Goal: Task Accomplishment & Management: Manage account settings

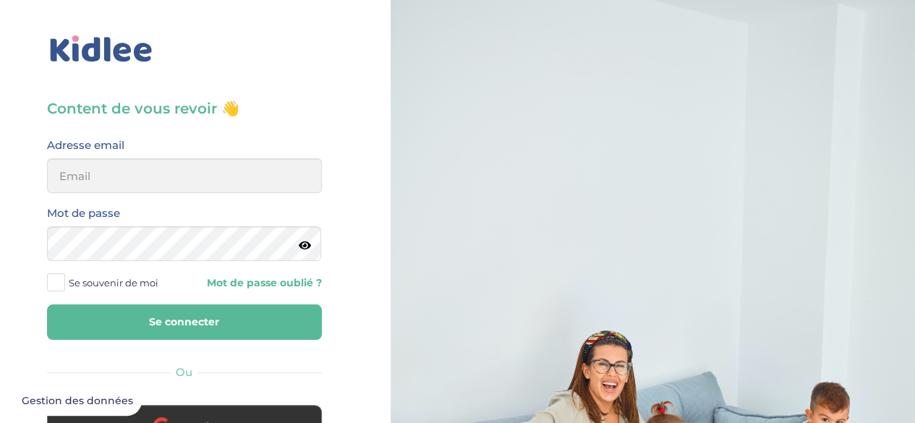
click at [176, 168] on input "email" at bounding box center [184, 175] width 275 height 35
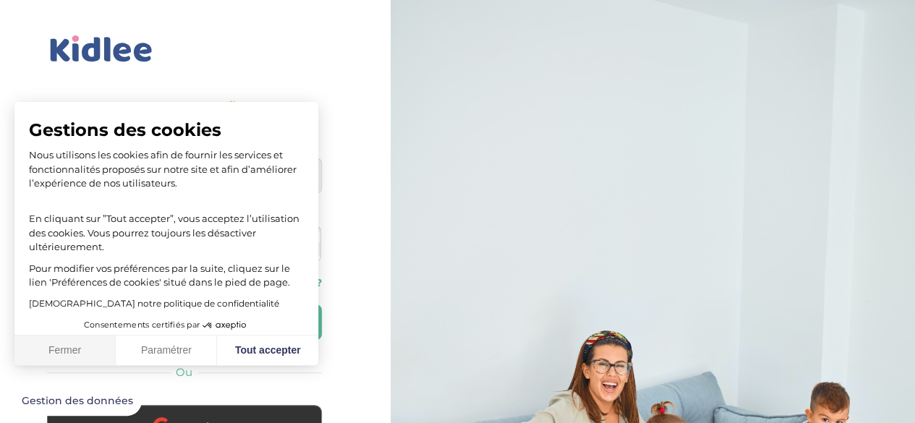
click at [40, 355] on button "Fermer" at bounding box center [64, 350] width 101 height 30
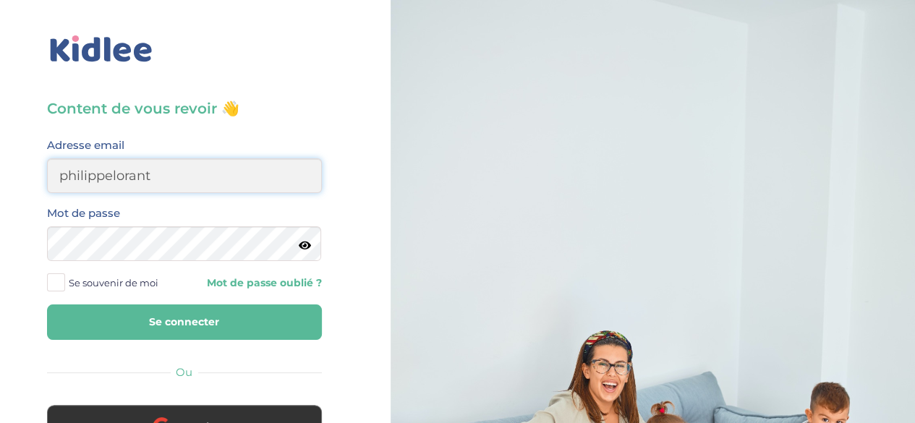
click at [194, 179] on input "philippelorant" at bounding box center [184, 175] width 275 height 35
type input "philippelorant@hotmail.com"
click at [189, 311] on button "Se connecter" at bounding box center [184, 321] width 275 height 35
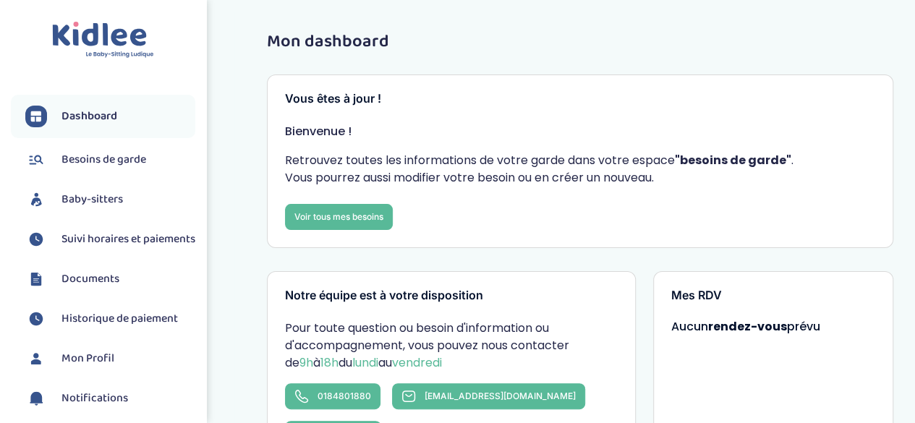
click at [100, 238] on span "Suivi horaires et paiements" at bounding box center [128, 239] width 134 height 17
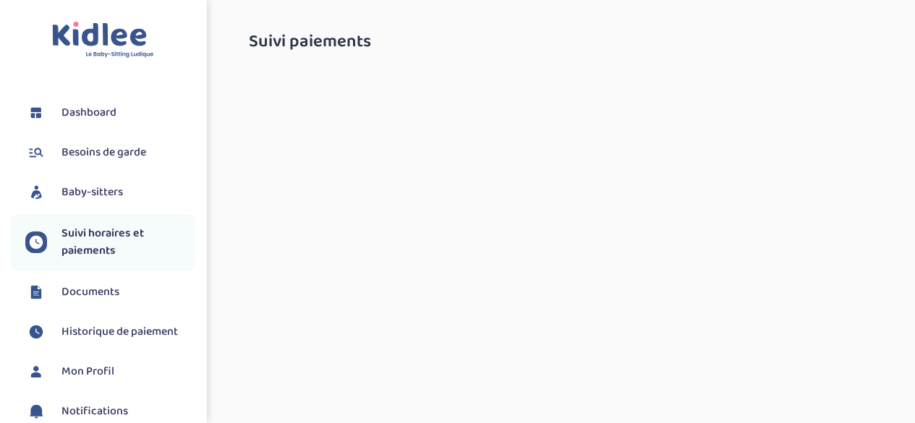
select select "octobre 2025"
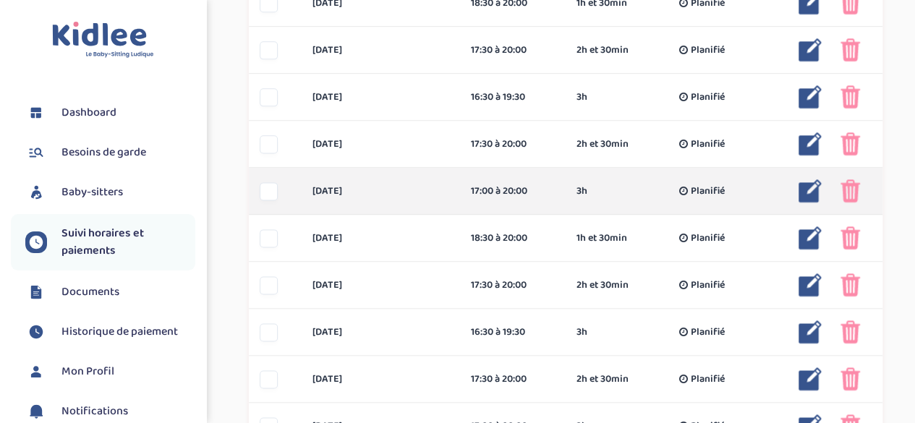
scroll to position [940, 0]
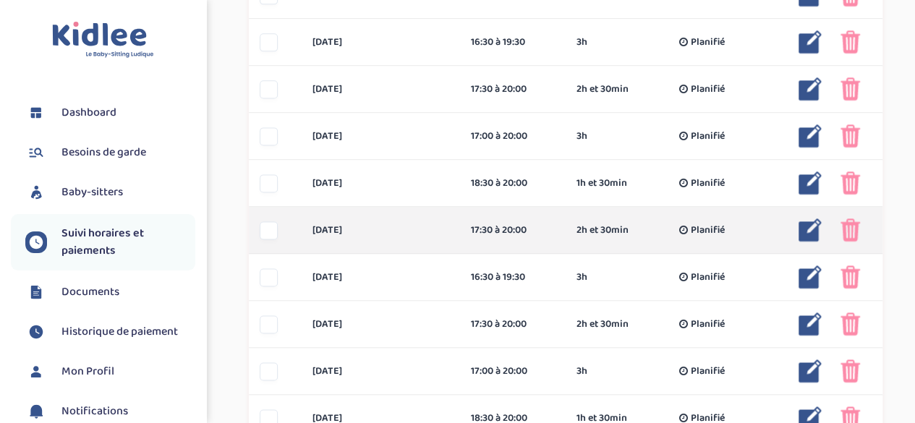
click at [850, 236] on img at bounding box center [850, 229] width 20 height 23
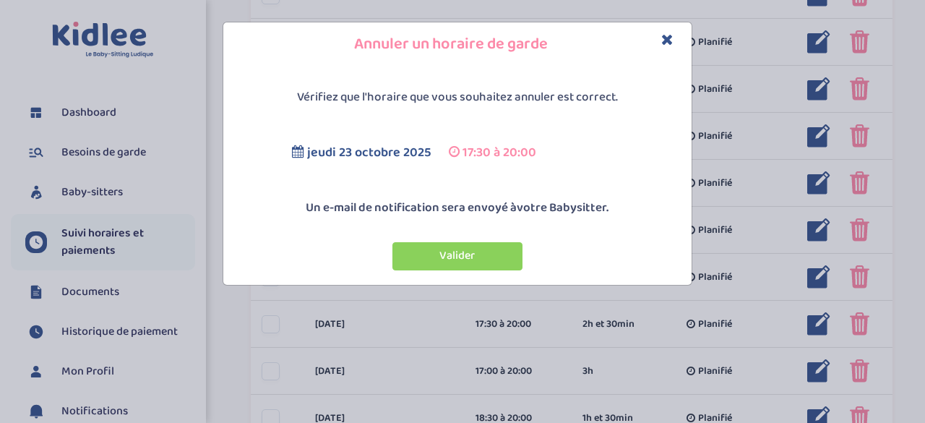
click at [665, 38] on icon "Close" at bounding box center [667, 39] width 12 height 15
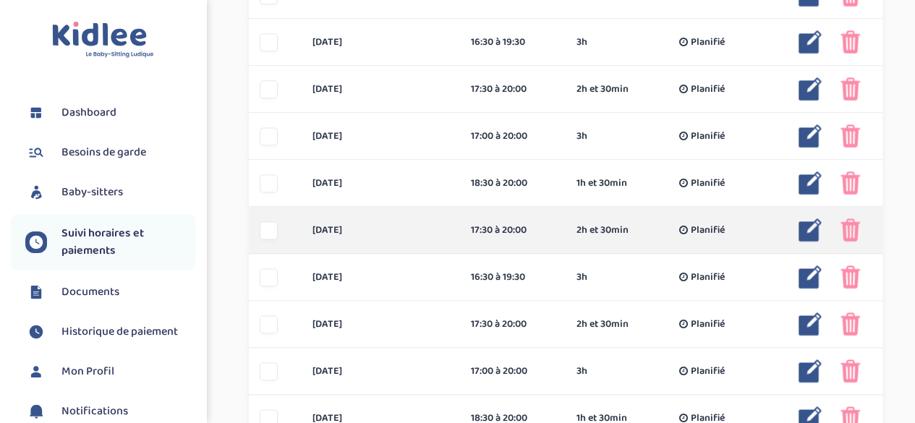
click at [262, 226] on div at bounding box center [269, 230] width 18 height 18
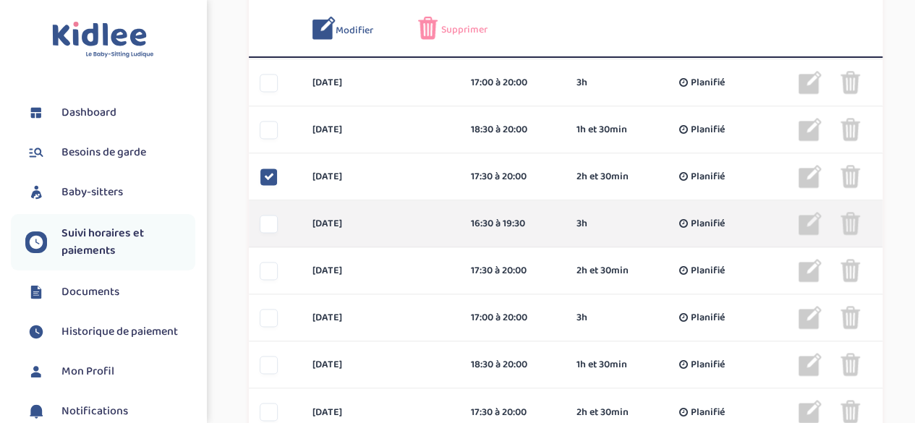
click at [273, 220] on div at bounding box center [269, 224] width 18 height 18
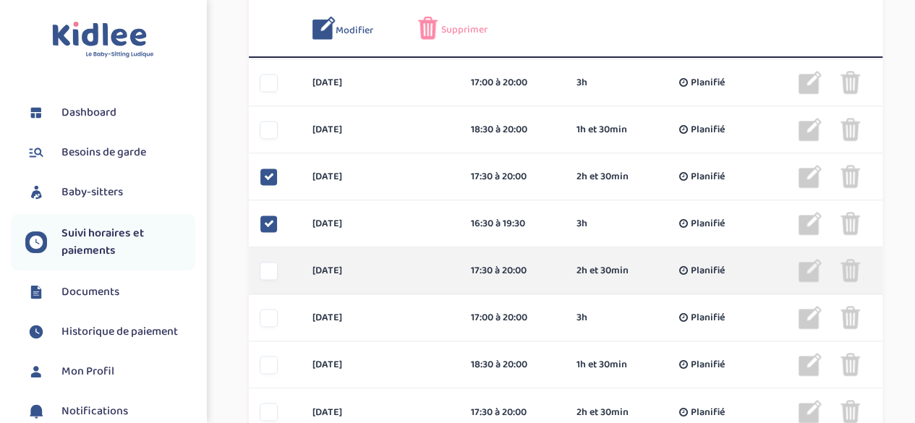
click at [274, 265] on div at bounding box center [269, 271] width 18 height 18
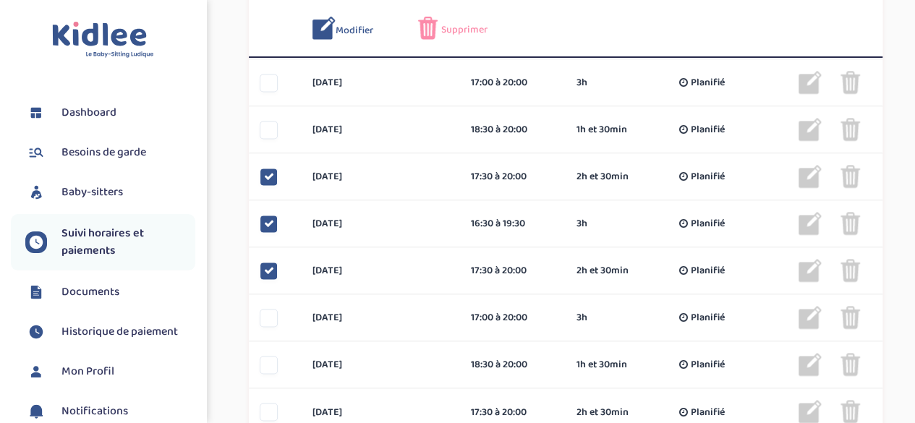
click at [455, 30] on span "Supprimer" at bounding box center [464, 29] width 46 height 15
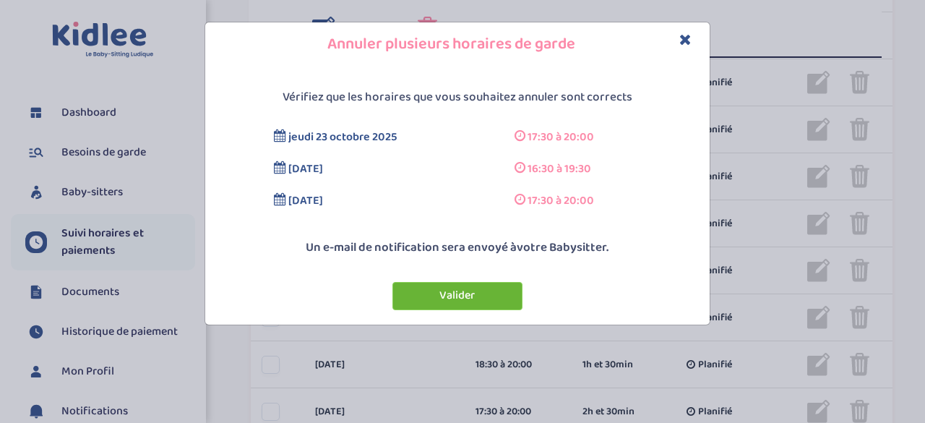
click at [474, 288] on button "Valider" at bounding box center [458, 296] width 130 height 28
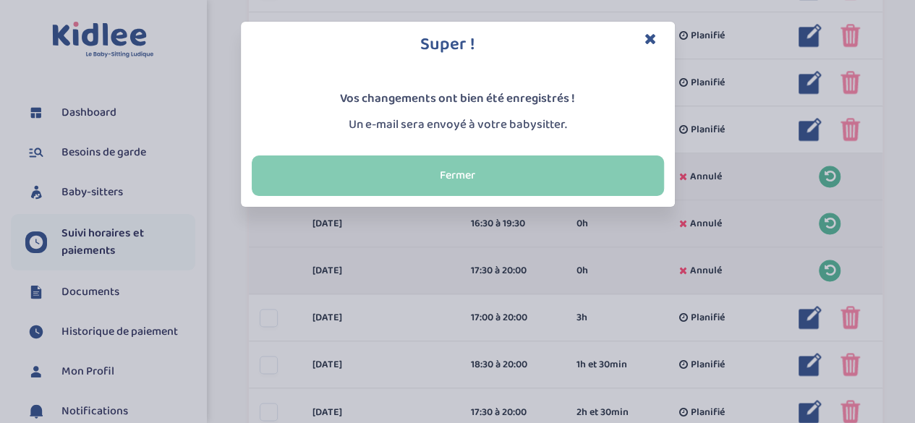
click at [574, 168] on button "Fermer" at bounding box center [458, 175] width 412 height 40
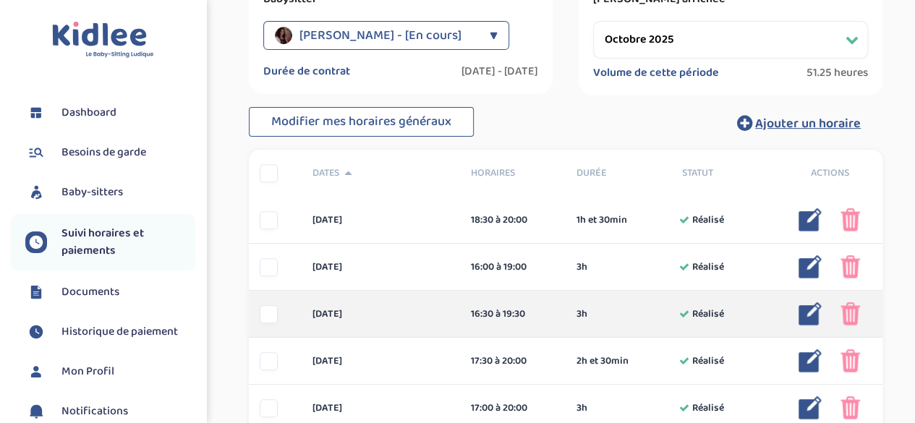
scroll to position [53, 0]
